Goal: Information Seeking & Learning: Learn about a topic

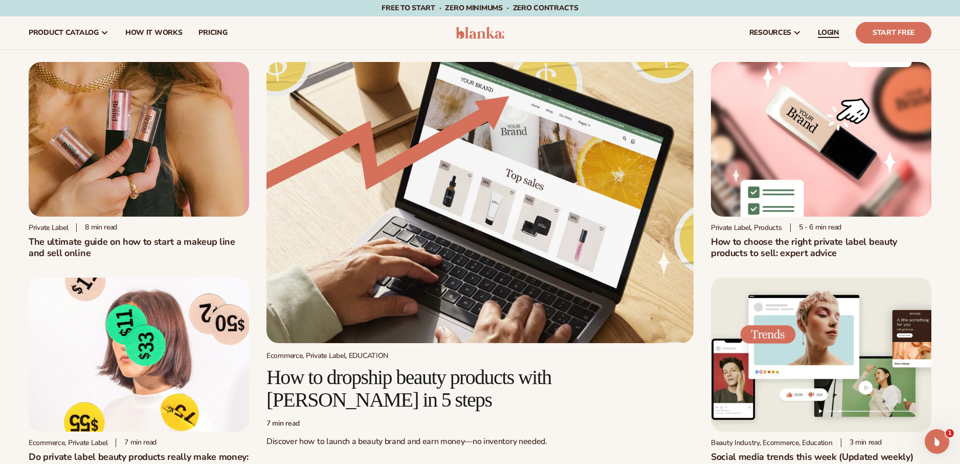
click at [830, 31] on span "LOGIN" at bounding box center [828, 33] width 21 height 8
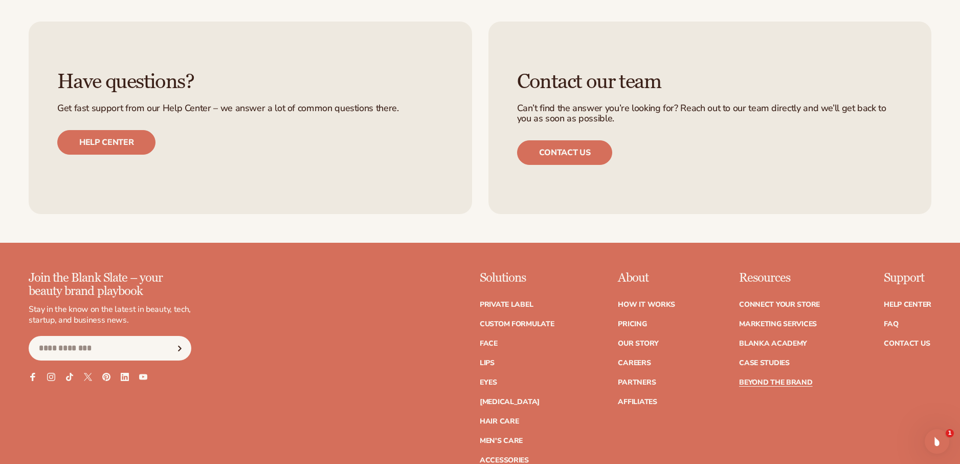
scroll to position [2633, 0]
click at [126, 154] on link "Help center" at bounding box center [106, 141] width 98 height 25
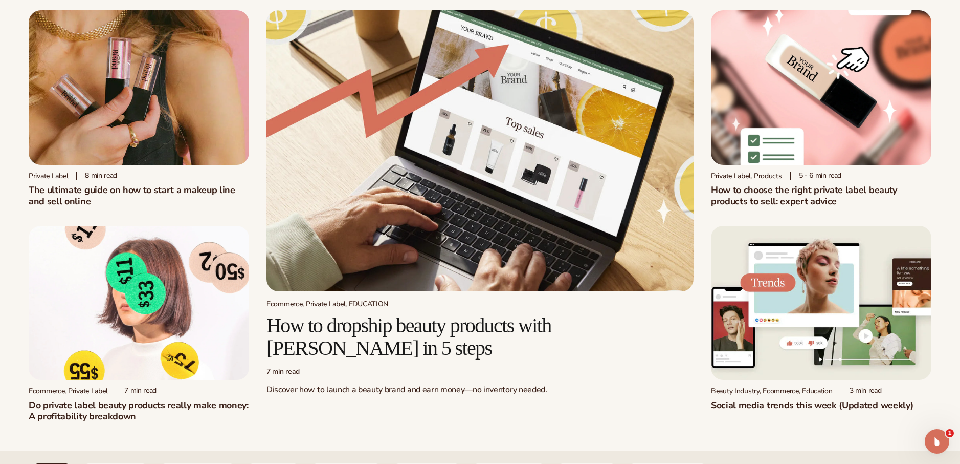
scroll to position [60, 0]
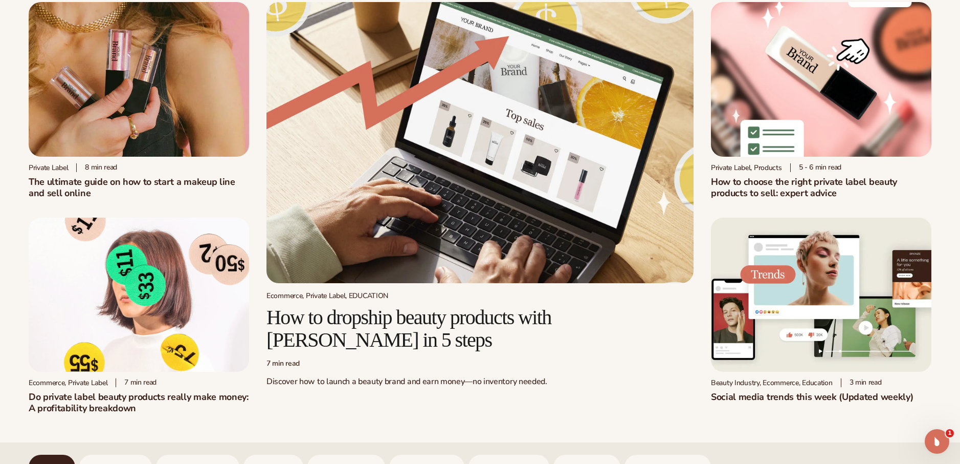
click at [809, 291] on img at bounding box center [821, 294] width 221 height 155
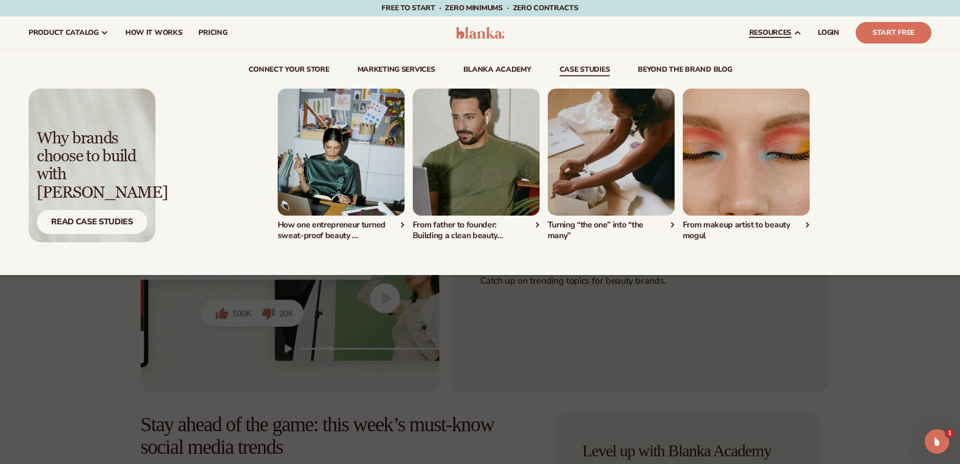
click at [580, 68] on link "case studies" at bounding box center [585, 71] width 51 height 10
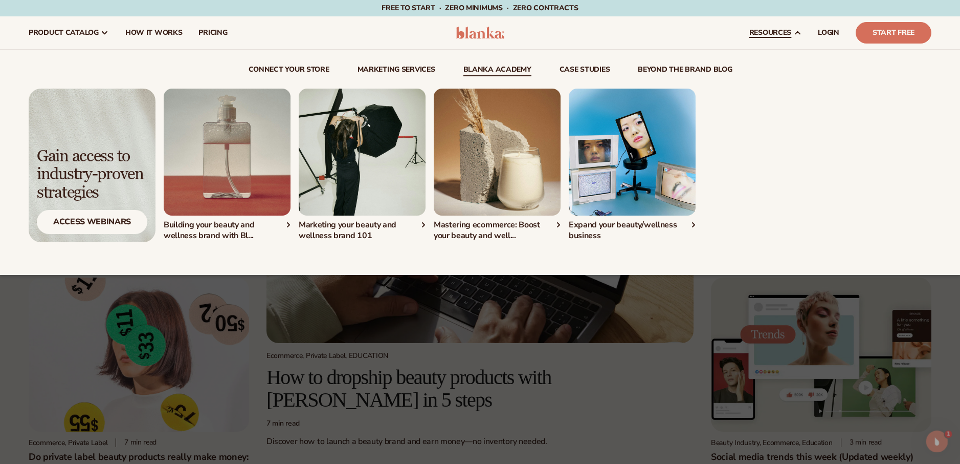
click at [480, 67] on link "Blanka Academy" at bounding box center [498, 71] width 68 height 10
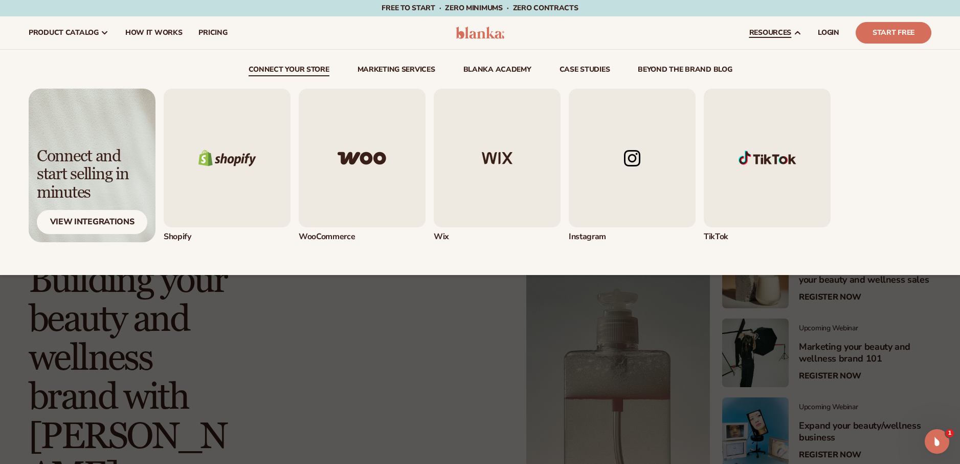
click at [674, 69] on link "beyond the brand blog" at bounding box center [685, 71] width 94 height 10
